Goal: Task Accomplishment & Management: Manage account settings

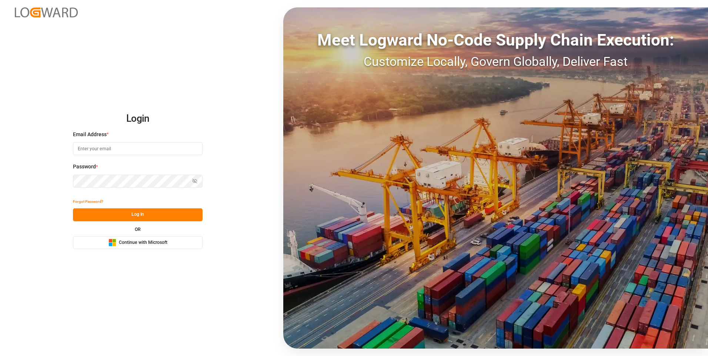
type input "abu.apu@leschaco.com"
click at [153, 216] on button "Log In" at bounding box center [138, 215] width 130 height 13
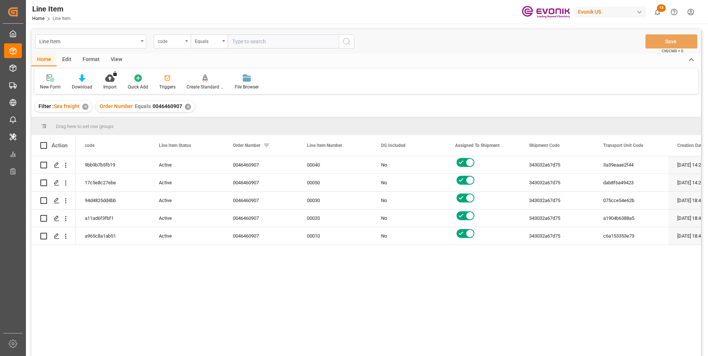
click at [182, 42] on div "code" at bounding box center [170, 40] width 25 height 9
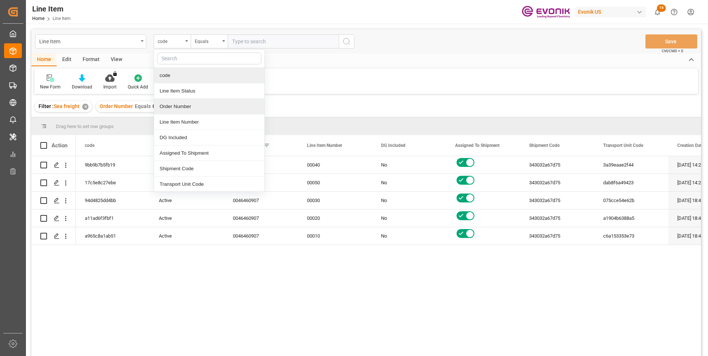
click at [176, 107] on div "Order Number" at bounding box center [209, 107] width 110 height 16
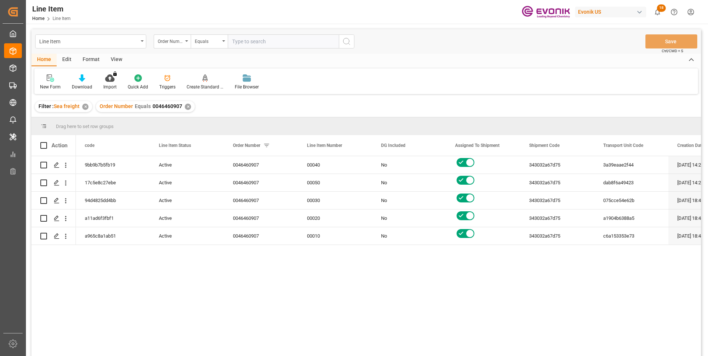
click at [239, 40] on input "text" at bounding box center [283, 41] width 111 height 14
paste input "0046474098"
type input "0046474098"
click at [350, 44] on icon "search button" at bounding box center [346, 41] width 9 height 9
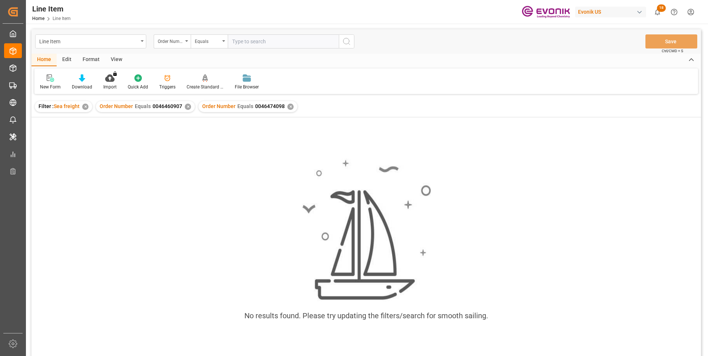
click at [186, 107] on div "✕" at bounding box center [188, 107] width 6 height 6
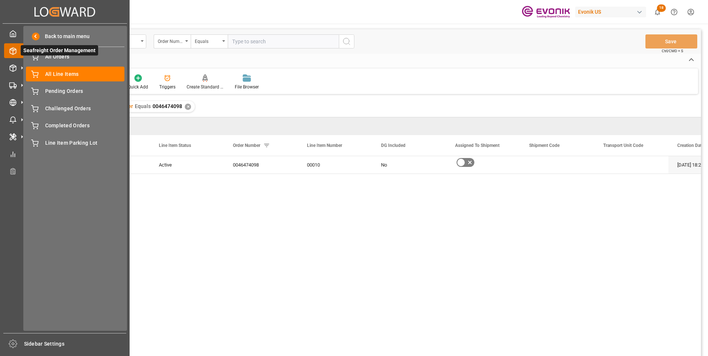
click at [16, 49] on icon at bounding box center [22, 51] width 16 height 16
click at [14, 35] on polyline at bounding box center [13, 35] width 2 height 3
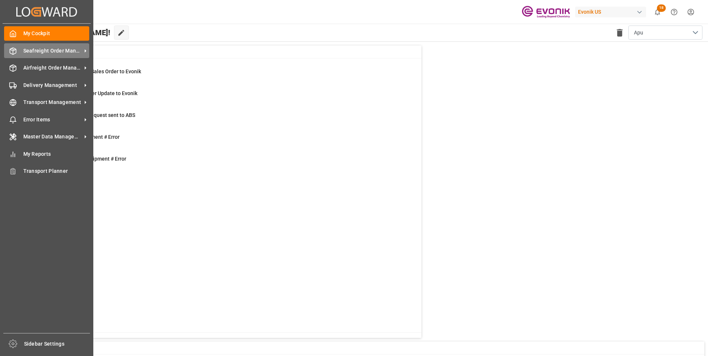
click at [31, 54] on span "Seafreight Order Management" at bounding box center [52, 51] width 59 height 8
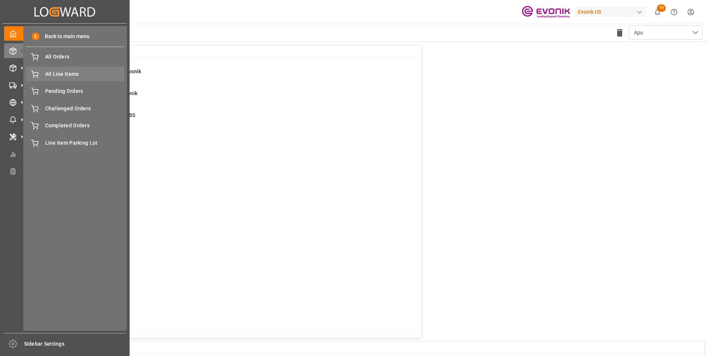
click at [50, 74] on span "All Line Items" at bounding box center [85, 74] width 80 height 8
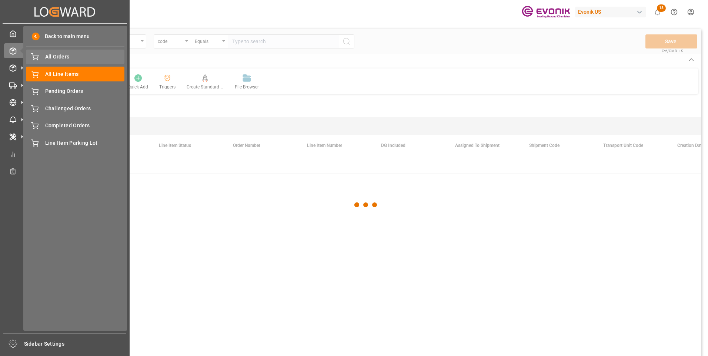
click at [50, 58] on span "All Orders" at bounding box center [85, 57] width 80 height 8
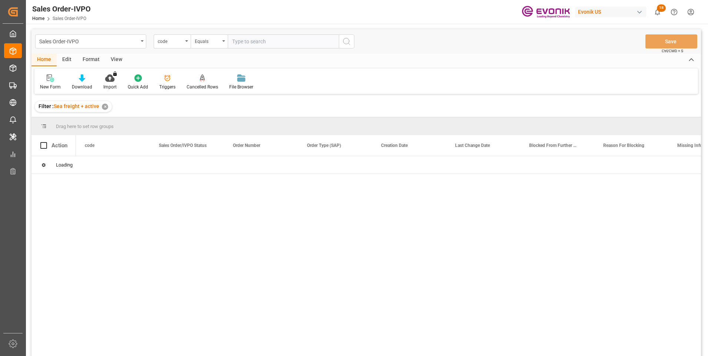
click at [183, 44] on div "code" at bounding box center [170, 40] width 25 height 9
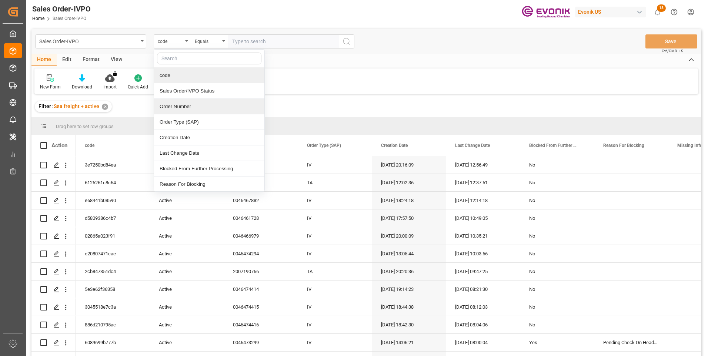
click at [179, 105] on div "Order Number" at bounding box center [209, 107] width 110 height 16
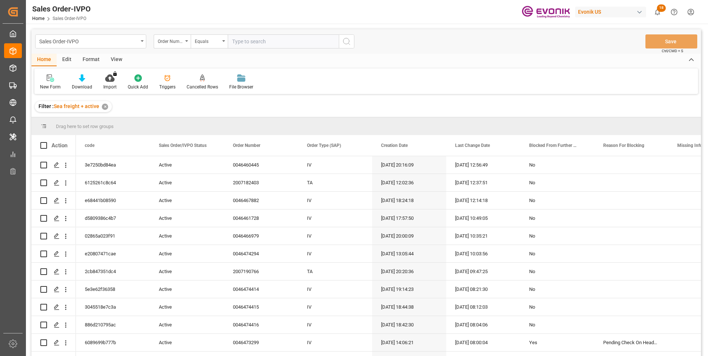
click at [240, 42] on input "text" at bounding box center [283, 41] width 111 height 14
paste input "0046474098"
type input "0046474098"
click at [349, 43] on circle "search button" at bounding box center [346, 41] width 6 height 6
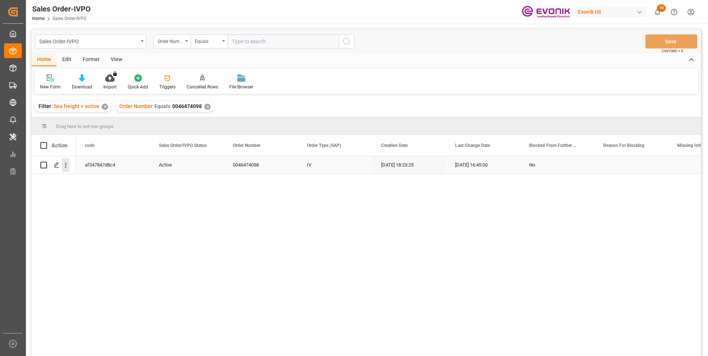
click at [68, 168] on icon "open menu" at bounding box center [66, 166] width 8 height 8
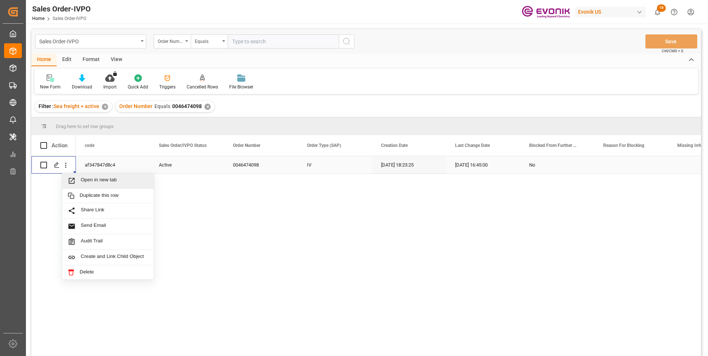
click at [76, 181] on span "Press SPACE to select this row." at bounding box center [74, 181] width 13 height 8
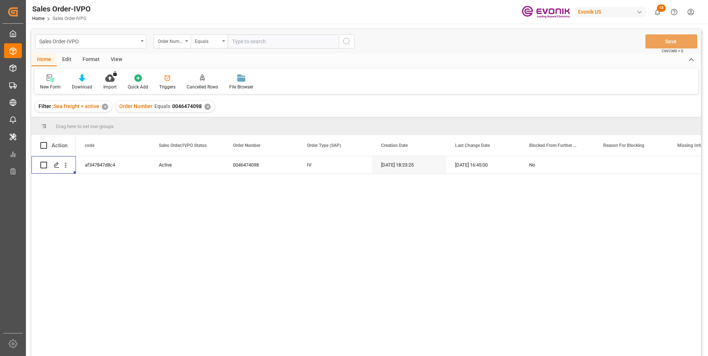
click at [256, 42] on input "text" at bounding box center [283, 41] width 111 height 14
paste input "0046474440"
type input "0046474440"
click at [344, 42] on icon "search button" at bounding box center [346, 41] width 9 height 9
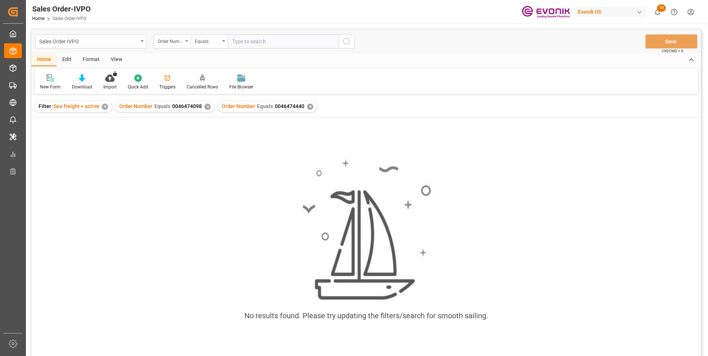
click at [206, 107] on div "✕" at bounding box center [208, 107] width 6 height 6
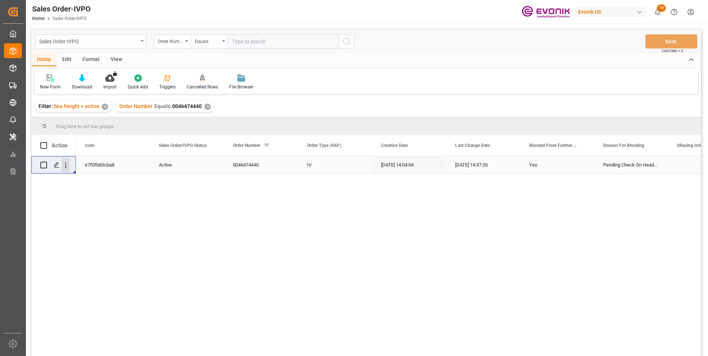
click at [66, 167] on icon "open menu" at bounding box center [65, 165] width 1 height 5
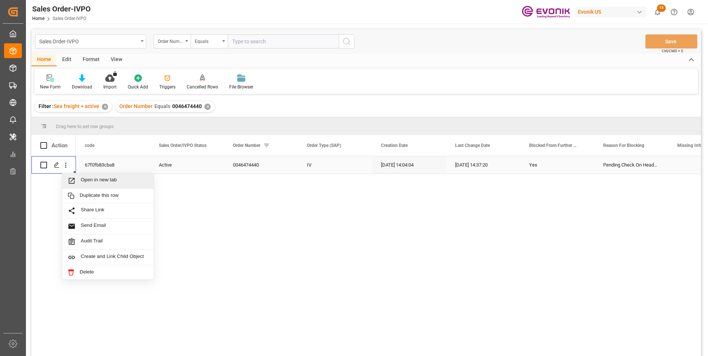
click at [86, 182] on span "Open in new tab" at bounding box center [114, 181] width 67 height 8
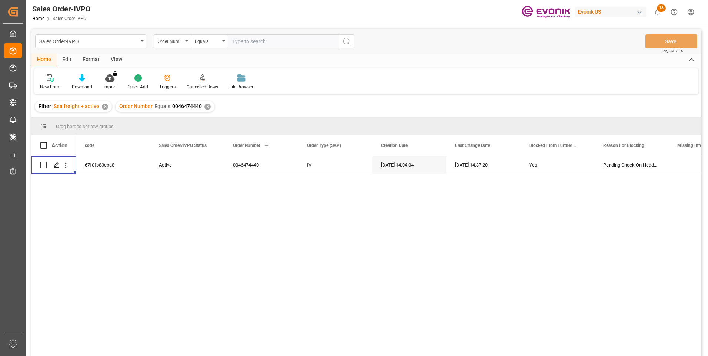
click at [244, 43] on input "text" at bounding box center [283, 41] width 111 height 14
paste input "2007190232"
type input "2007190232"
click at [345, 42] on icon "search button" at bounding box center [346, 41] width 9 height 9
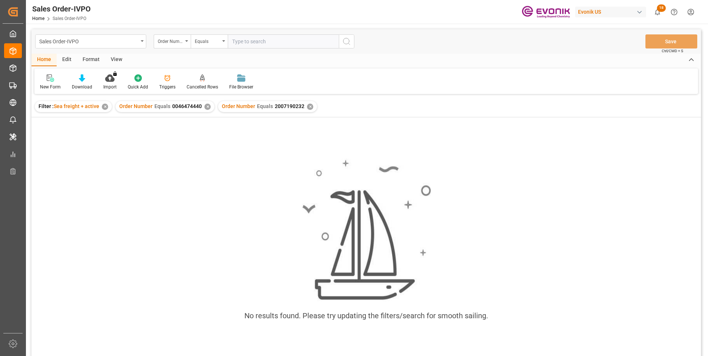
click at [206, 107] on div "✕" at bounding box center [208, 107] width 6 height 6
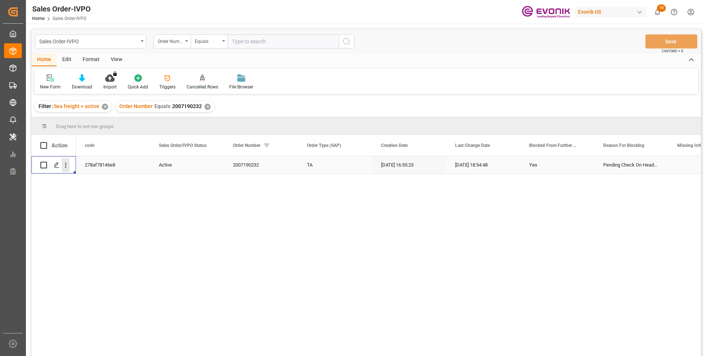
click at [65, 166] on icon "open menu" at bounding box center [65, 165] width 1 height 5
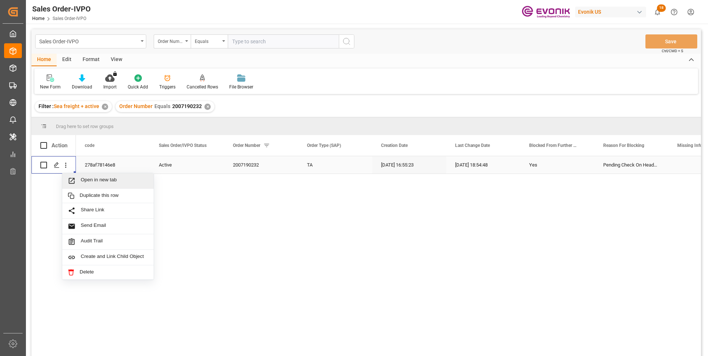
click at [96, 182] on span "Open in new tab" at bounding box center [114, 181] width 67 height 8
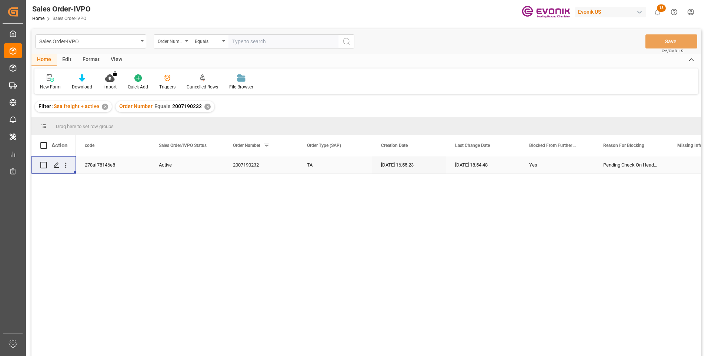
click at [185, 105] on span "2007190232" at bounding box center [187, 106] width 30 height 6
copy div "Number Equals 2007190232"
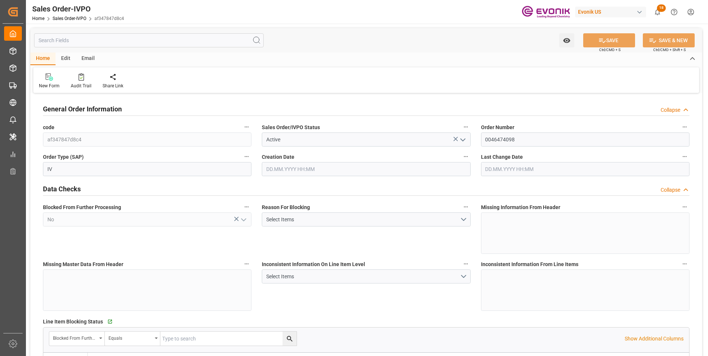
type input "BRSSZ"
type input "0"
type input "1"
type input "2"
type input "1"
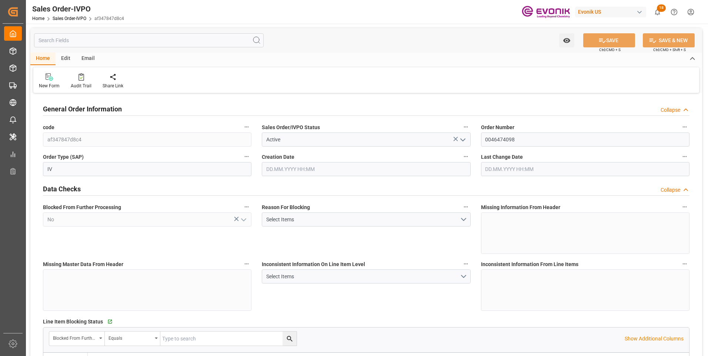
type input "20156.5896"
type input "37.4546"
type input "19000"
type input "60"
type input "[DATE] 18:23"
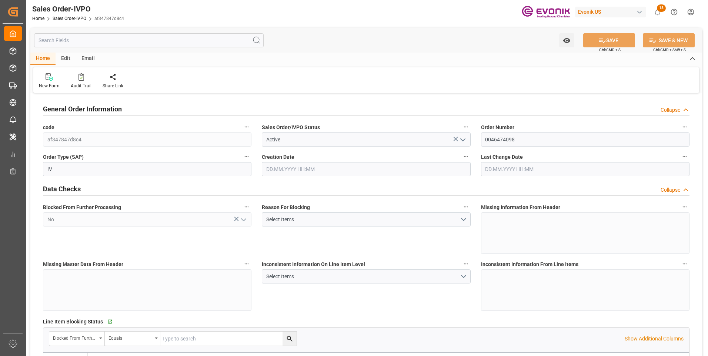
type input "[DATE] 16:45"
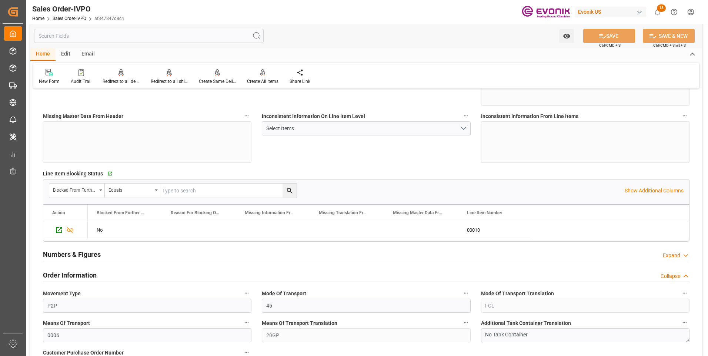
scroll to position [296, 0]
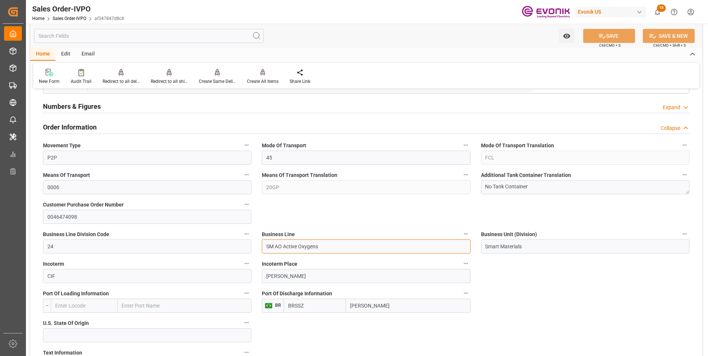
click at [274, 249] on input "SM AO Active Oxygens" at bounding box center [366, 247] width 209 height 14
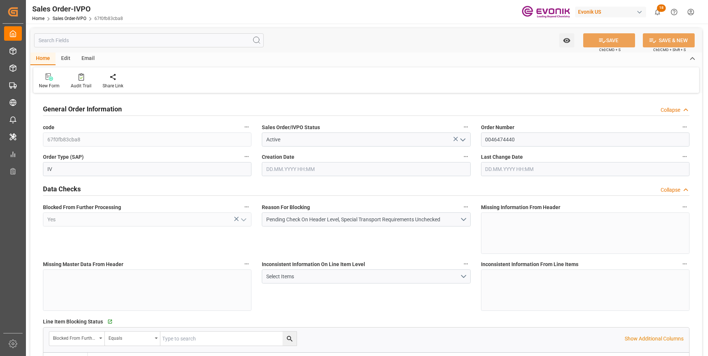
type input "BRSSZ"
type input "0"
type input "1"
type input "2"
type input "19798"
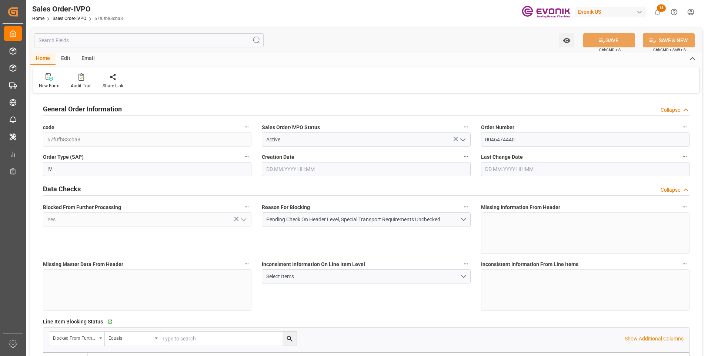
type input "0"
type input "17000"
type input "30"
type input "[DATE] 14:04"
type input "[DATE] 14:37"
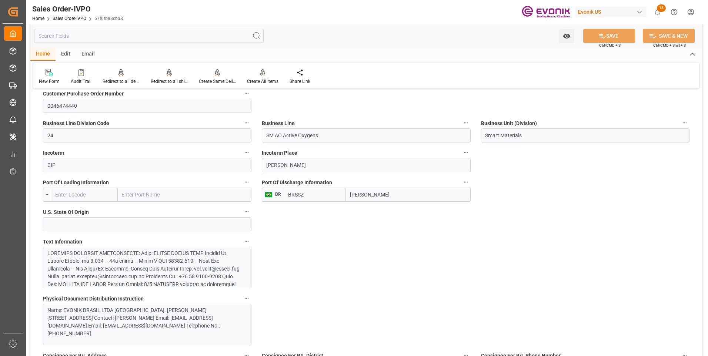
scroll to position [445, 0]
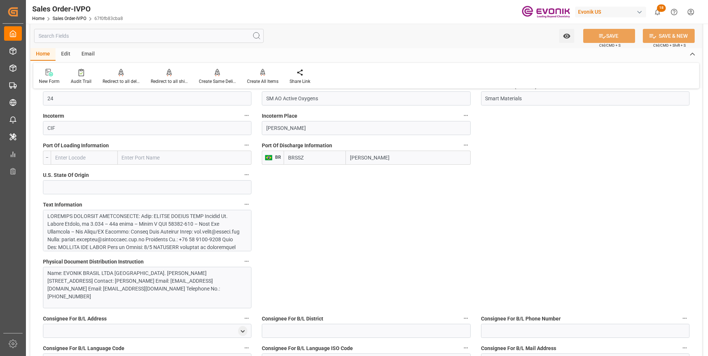
click at [177, 236] on div at bounding box center [144, 322] width 194 height 218
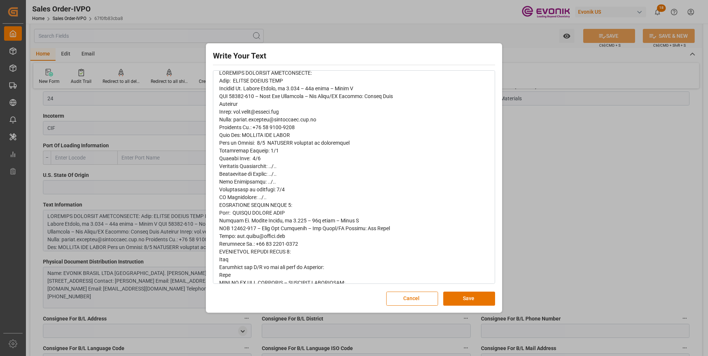
scroll to position [74, 0]
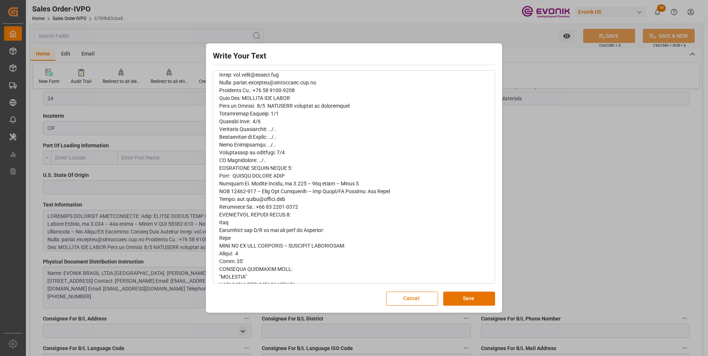
click at [288, 199] on div "rdw-editor" at bounding box center [354, 285] width 270 height 506
drag, startPoint x: 289, startPoint y: 199, endPoint x: 236, endPoint y: 199, distance: 53.0
click at [236, 199] on div "rdw-editor" at bounding box center [354, 285] width 270 height 506
copy span "[PERSON_NAME][EMAIL_ADDRESS][PERSON_NAME][DOMAIN_NAME]"
click at [416, 299] on button "Cancel" at bounding box center [412, 299] width 52 height 14
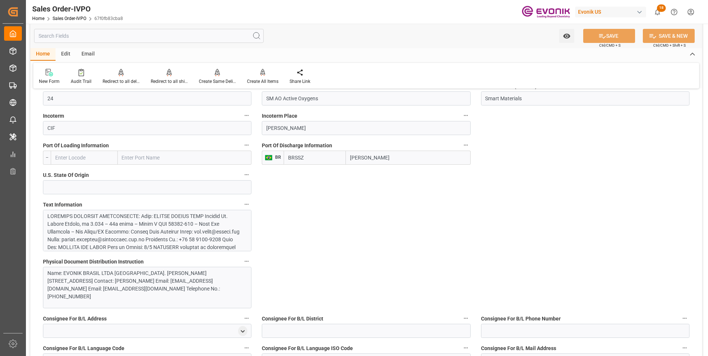
click at [107, 35] on input "text" at bounding box center [149, 36] width 230 height 14
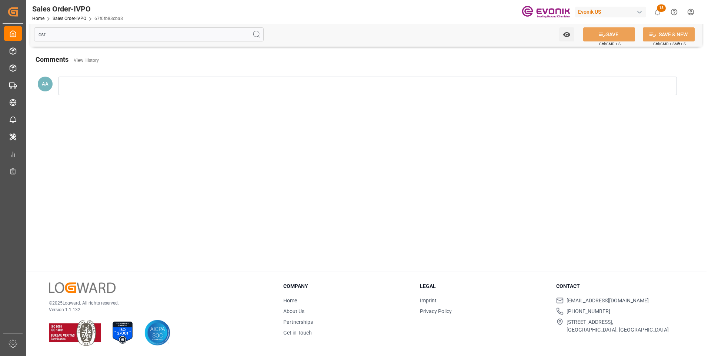
scroll to position [0, 0]
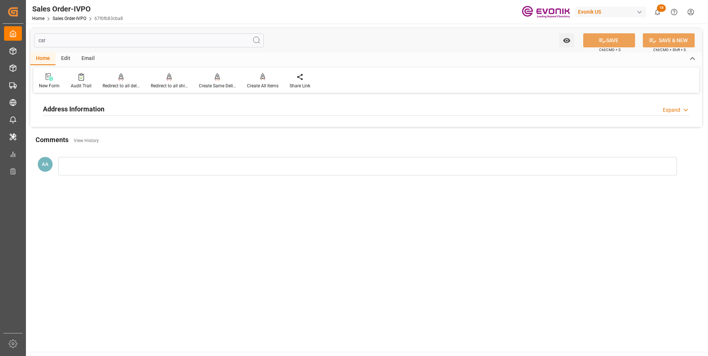
type input "csr"
click at [84, 107] on h2 "Address Information" at bounding box center [74, 109] width 62 height 10
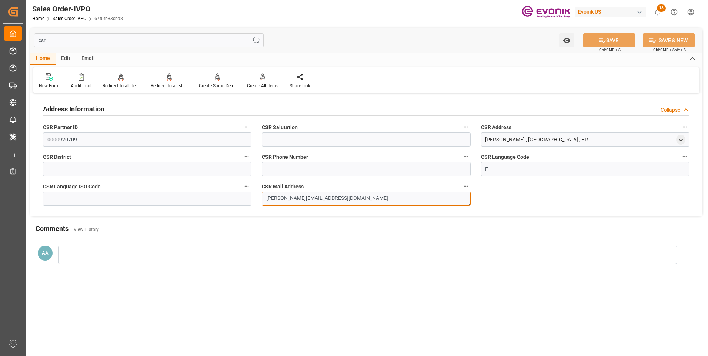
click at [347, 200] on textarea "[PERSON_NAME][EMAIL_ADDRESS][DOMAIN_NAME]" at bounding box center [366, 199] width 209 height 14
drag, startPoint x: 349, startPoint y: 198, endPoint x: 256, endPoint y: 202, distance: 92.4
click at [256, 202] on div "Address Information Collapse CSR Partner ID 0000920709 CSR Salutation CSR Addre…" at bounding box center [366, 155] width 672 height 121
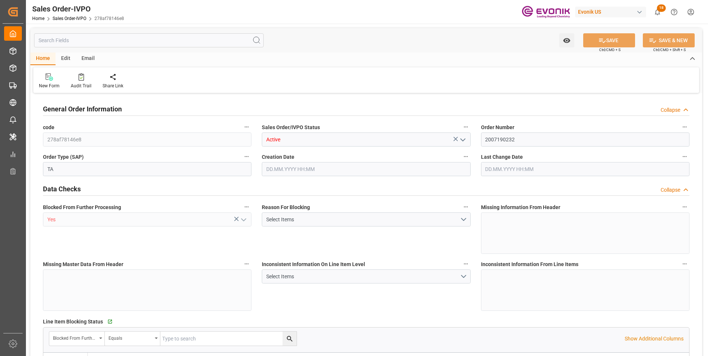
type input "TNTUN"
type input "0"
type input "2"
type input "3"
type input "39602.08"
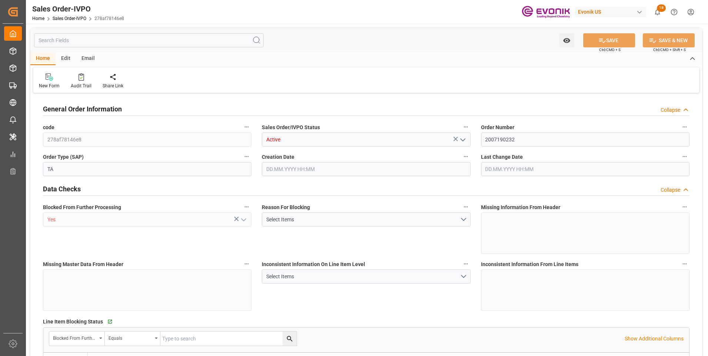
type input "0"
type input "34000"
type input "60"
type input "18.09.2025 16:55"
type input "22.09.2025 18:54"
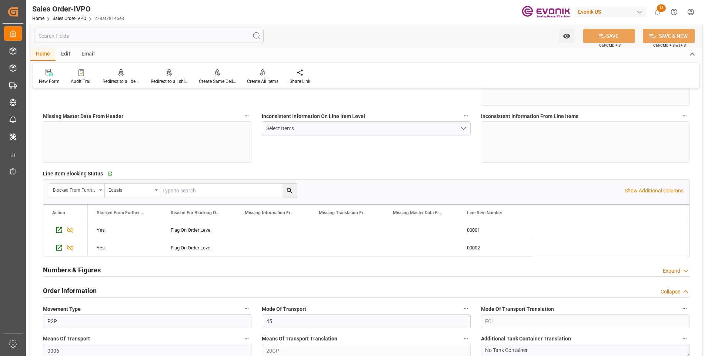
scroll to position [333, 0]
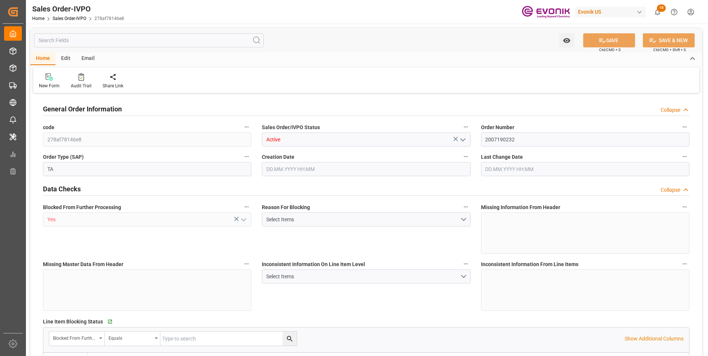
type input "TNTUN"
type input "0"
type input "2"
type input "3"
type input "39602.08"
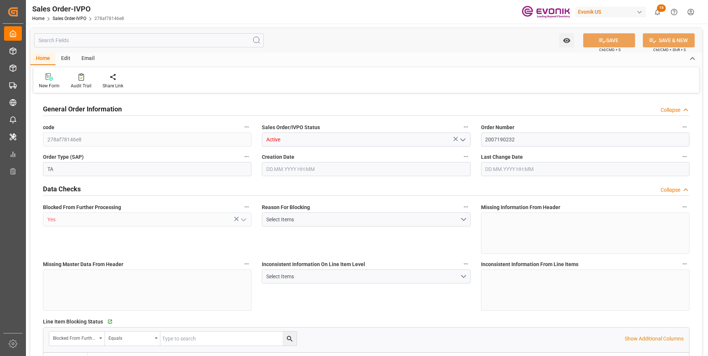
type input "0"
type input "34000"
type input "60"
type input "18.09.2025 16:55"
type input "22.09.2025 18:54"
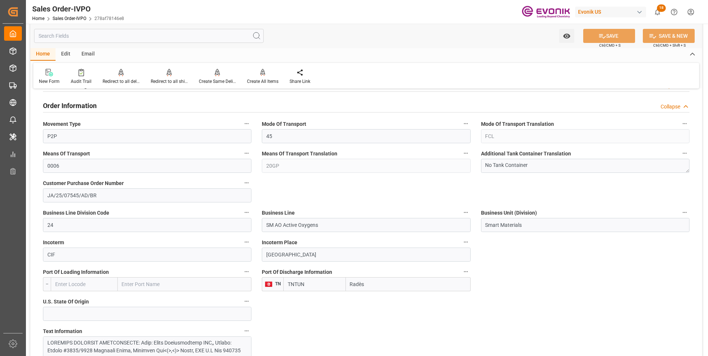
scroll to position [371, 0]
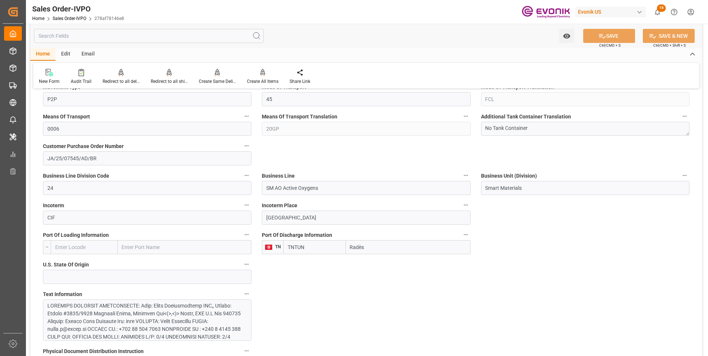
drag, startPoint x: 370, startPoint y: 248, endPoint x: 350, endPoint y: 248, distance: 19.6
click at [350, 248] on input "Radès" at bounding box center [408, 247] width 125 height 14
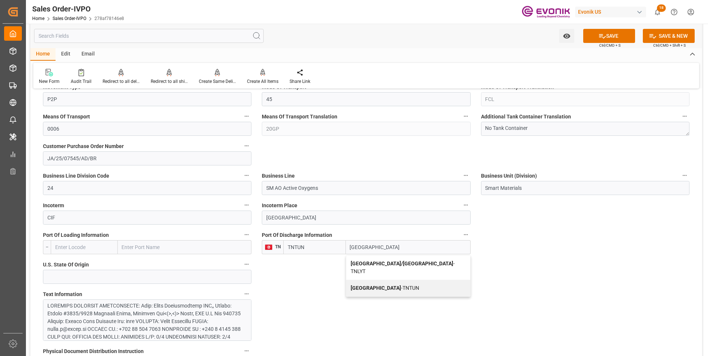
click at [362, 285] on b "Tunis" at bounding box center [376, 288] width 50 height 6
type input "Tunis"
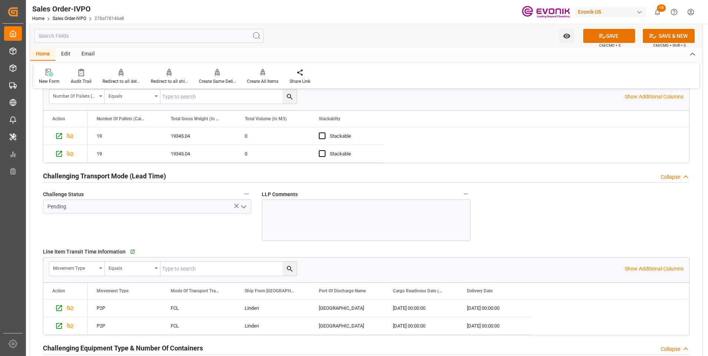
scroll to position [1038, 0]
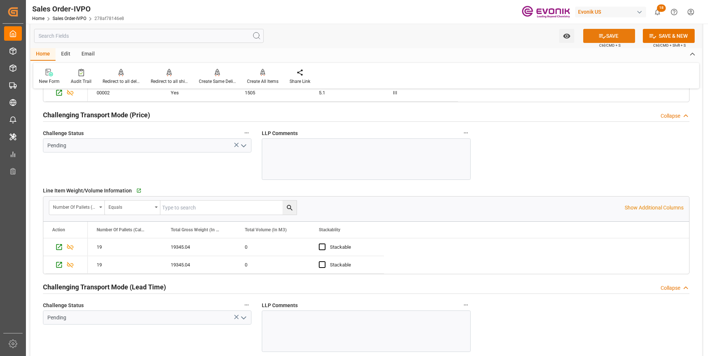
click at [612, 38] on button "SAVE" at bounding box center [610, 36] width 52 height 14
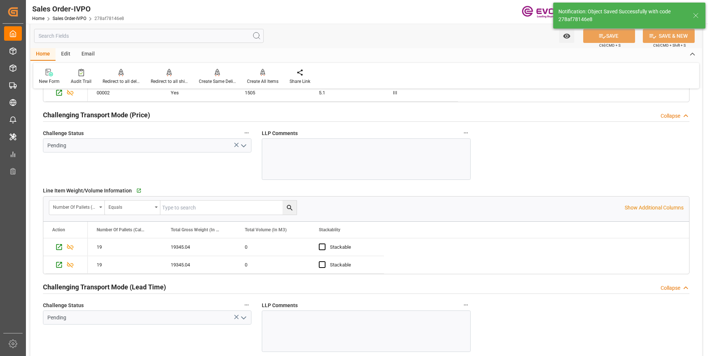
type input "23.09.2025 14:17"
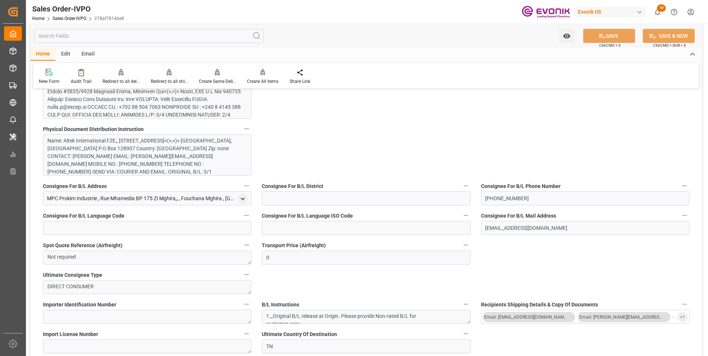
scroll to position [445, 0]
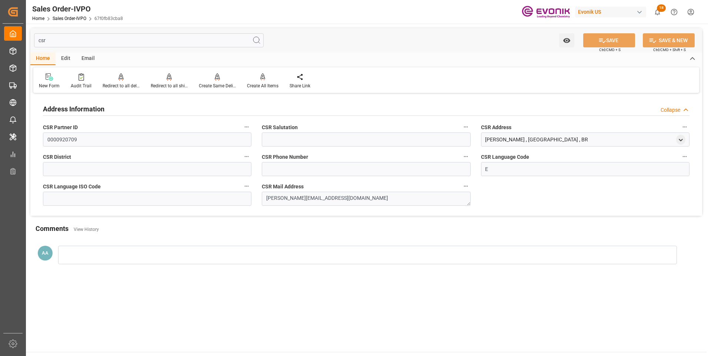
drag, startPoint x: 59, startPoint y: 42, endPoint x: 28, endPoint y: 42, distance: 30.4
click at [31, 42] on div "csr Watch Option SAVE Ctrl/CMD + S SAVE & NEW Ctrl/CMD + Shift + S" at bounding box center [366, 40] width 672 height 24
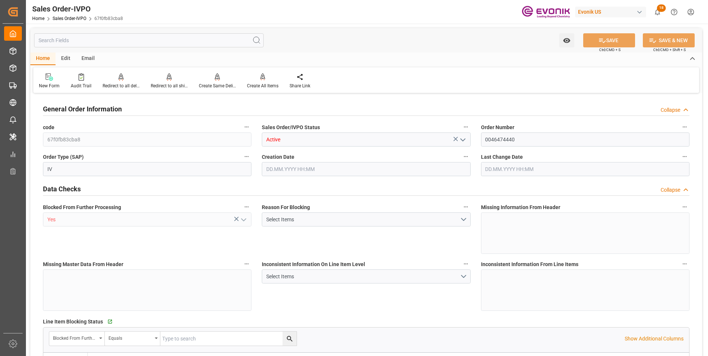
type input "BRSSZ"
type input "0"
type input "1"
type input "2"
type input "19798"
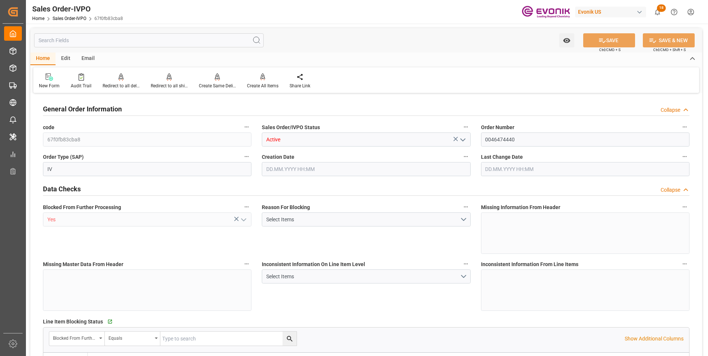
type input "0"
type input "17000"
type input "30"
type input "[DATE] 14:04"
type input "[DATE] 14:37"
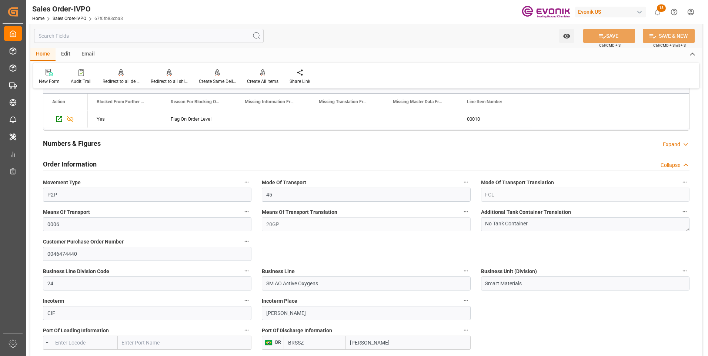
scroll to position [371, 0]
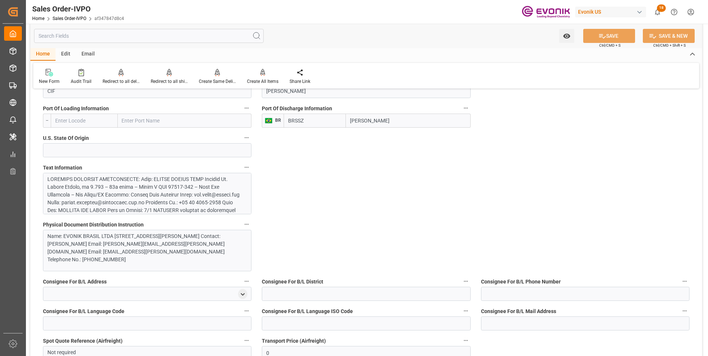
scroll to position [333, 0]
